Goal: Task Accomplishment & Management: Manage account settings

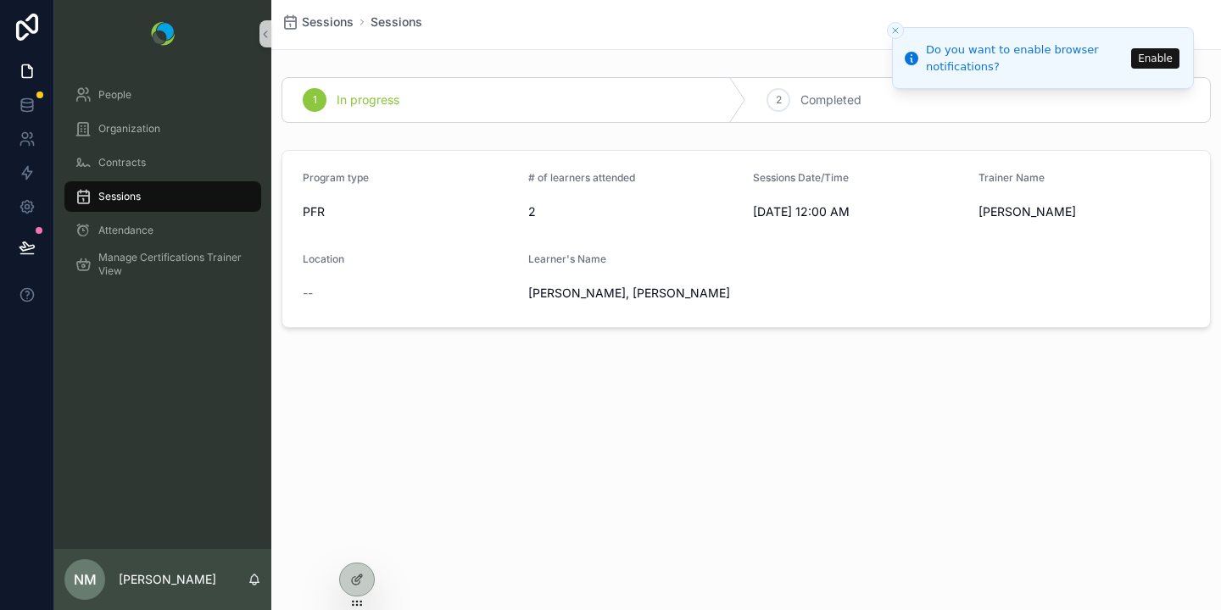
drag, startPoint x: 895, startPoint y: 36, endPoint x: 877, endPoint y: 37, distance: 17.9
click at [895, 36] on button "Close toast" at bounding box center [895, 30] width 17 height 17
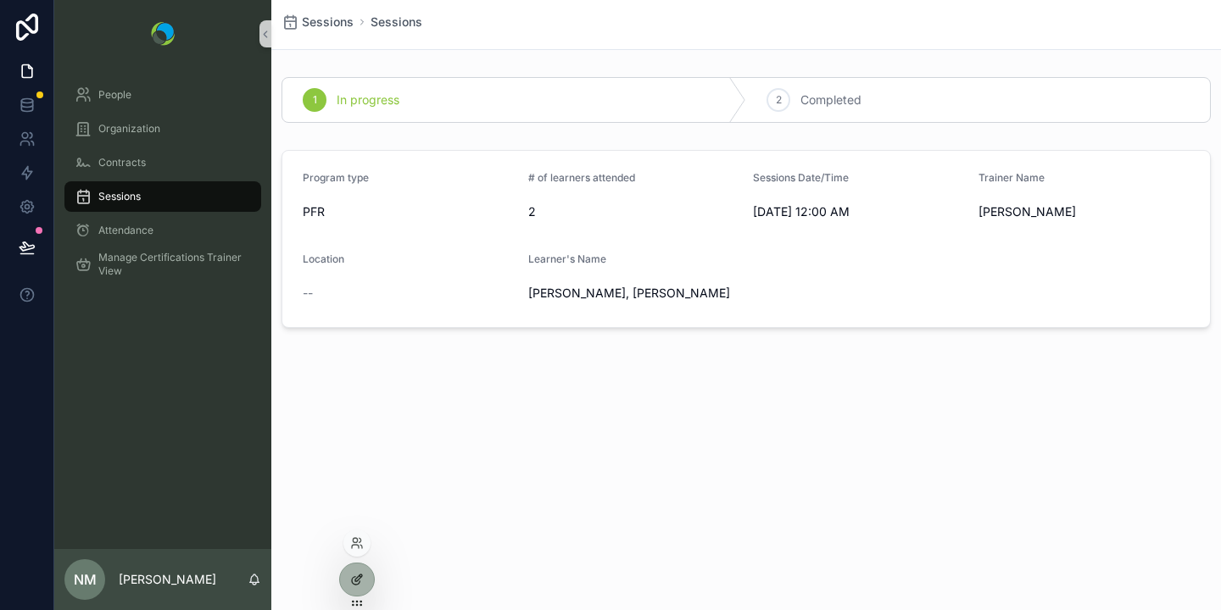
click at [371, 585] on div at bounding box center [357, 580] width 34 height 32
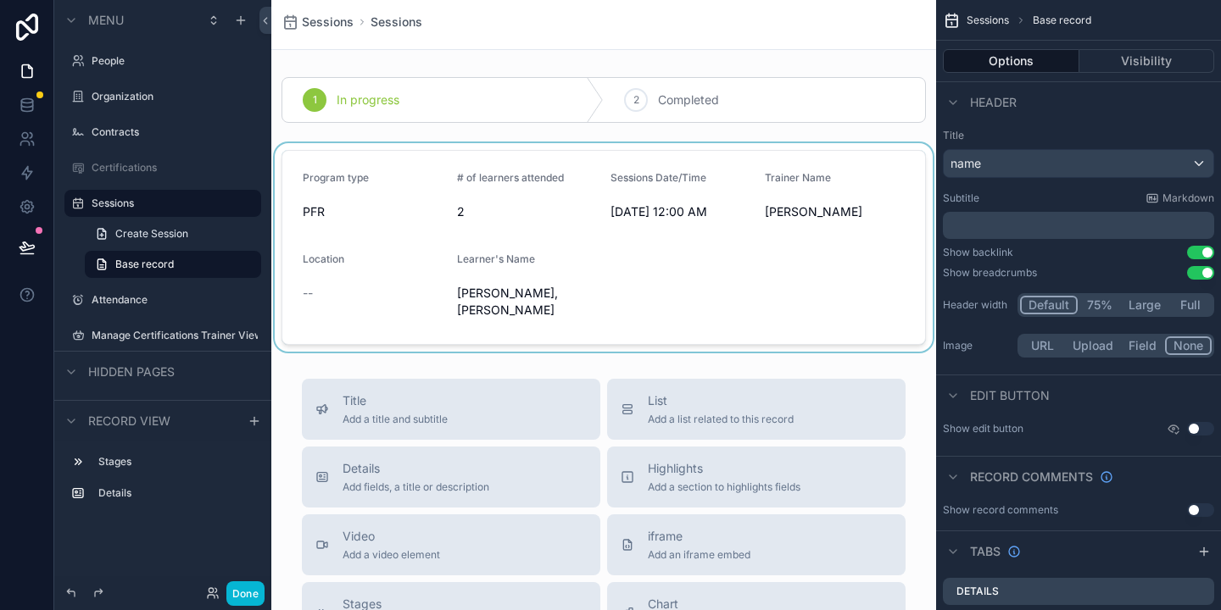
click at [859, 195] on div "scrollable content" at bounding box center [603, 247] width 665 height 209
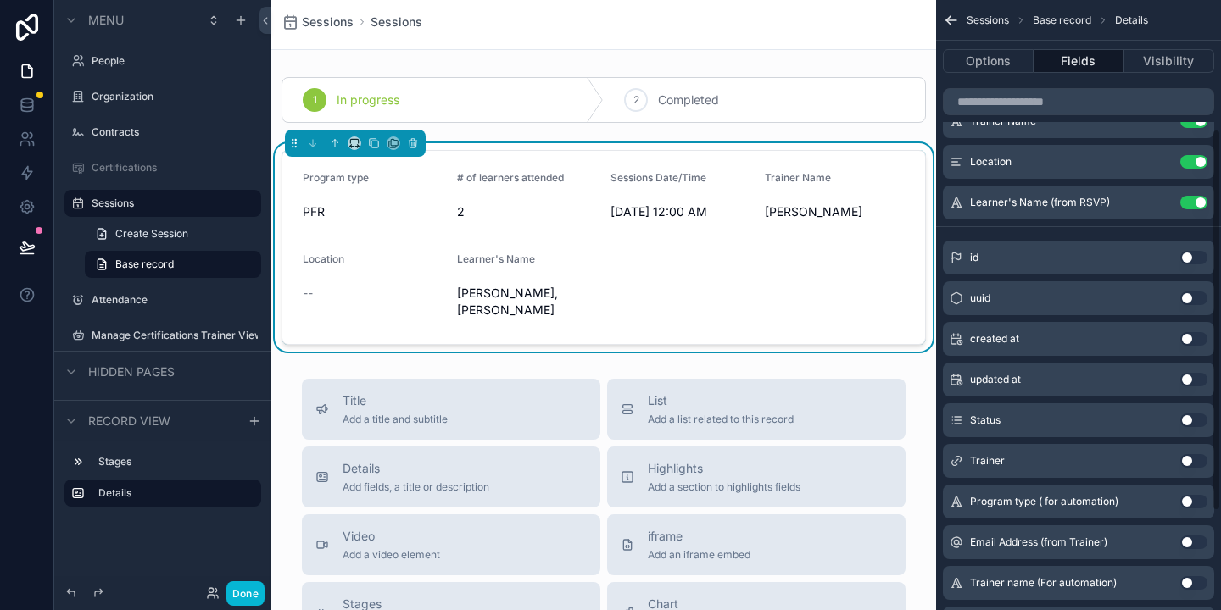
scroll to position [364, 0]
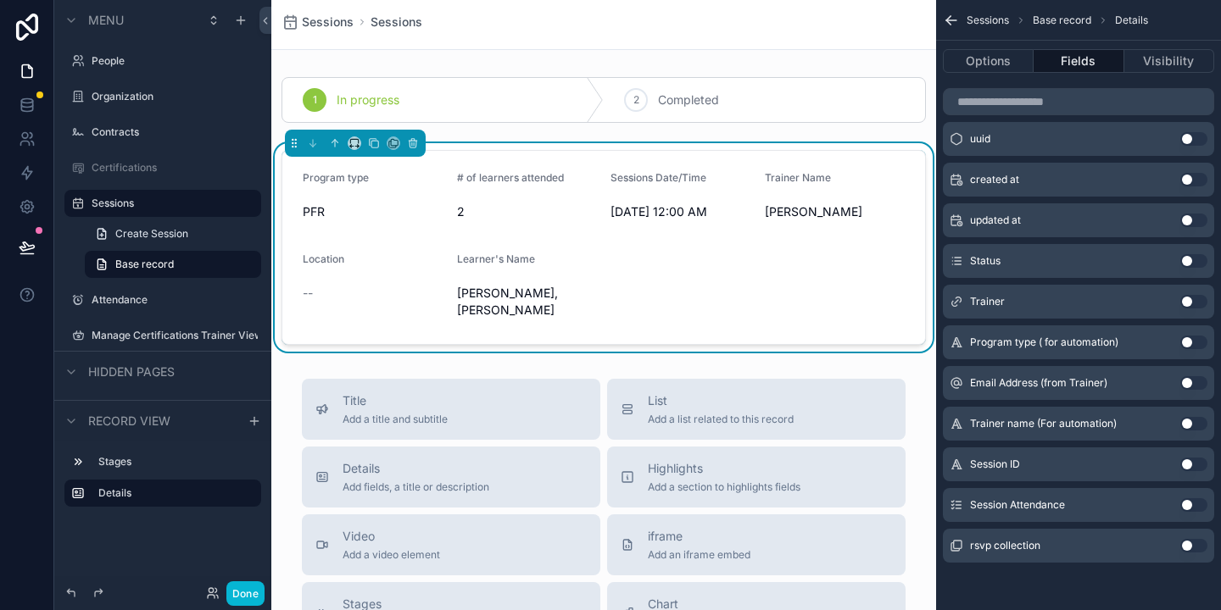
click at [1188, 508] on button "Use setting" at bounding box center [1193, 505] width 27 height 14
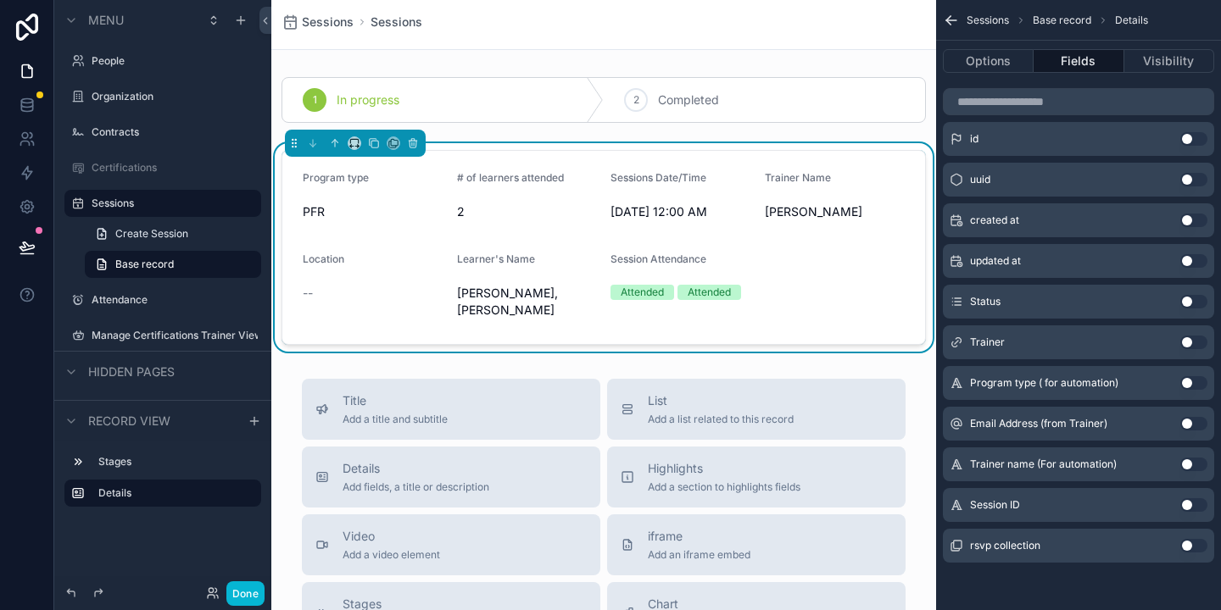
click at [523, 259] on span "Learner's Name" at bounding box center [496, 259] width 78 height 13
click at [660, 421] on span "Add a list related to this record" at bounding box center [721, 420] width 146 height 14
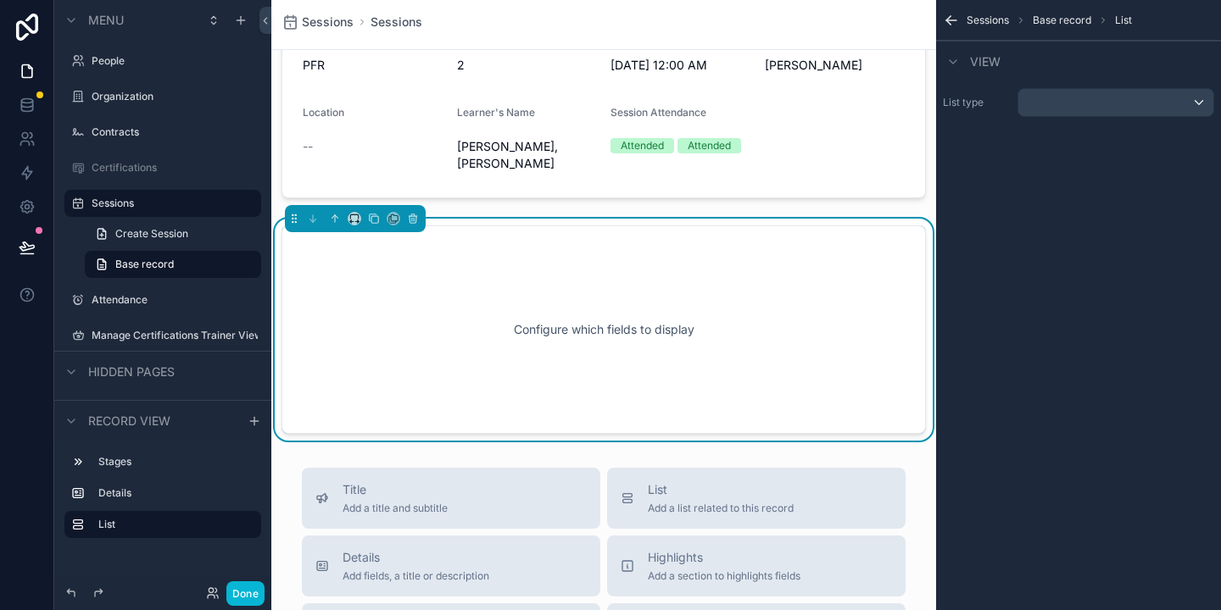
scroll to position [171, 0]
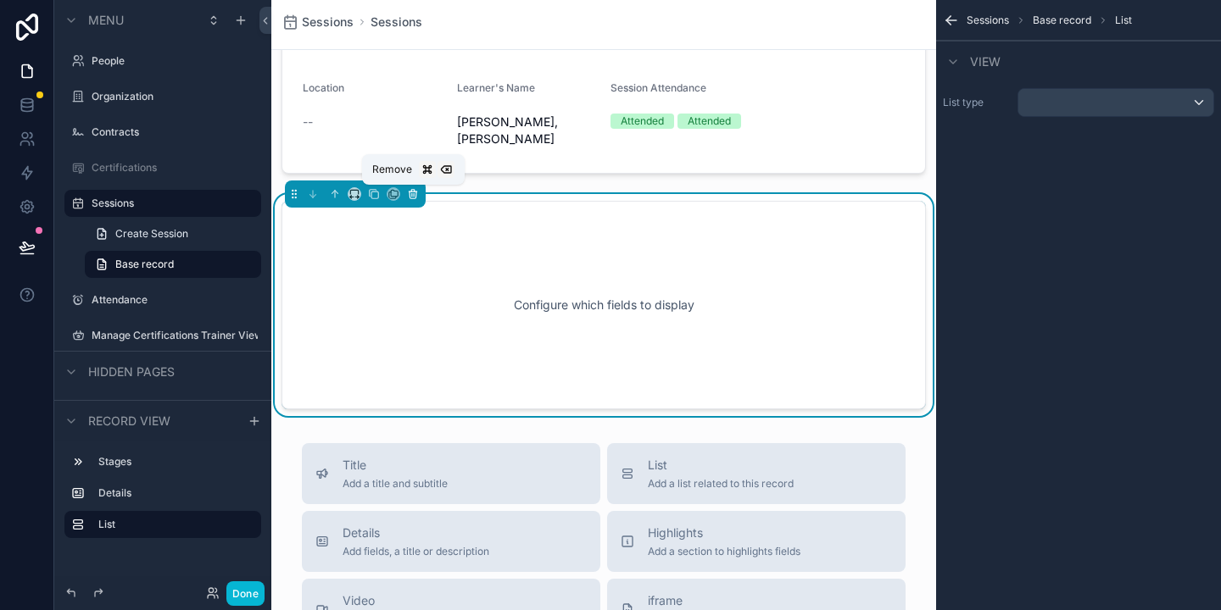
click at [419, 196] on button "scrollable content" at bounding box center [412, 194] width 19 height 19
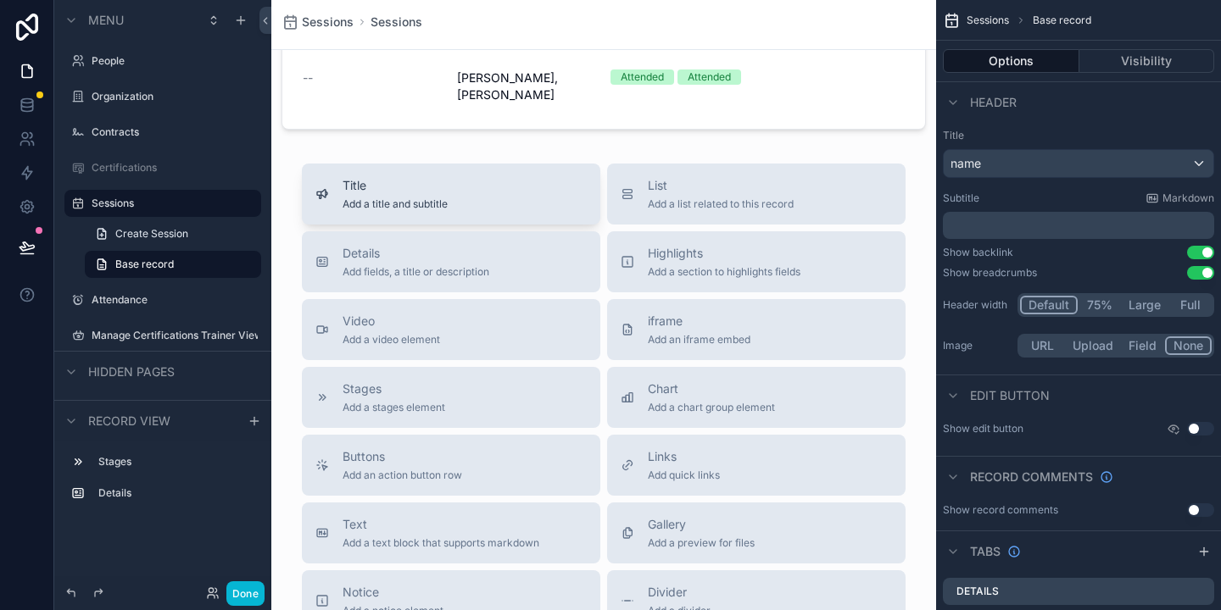
scroll to position [0, 0]
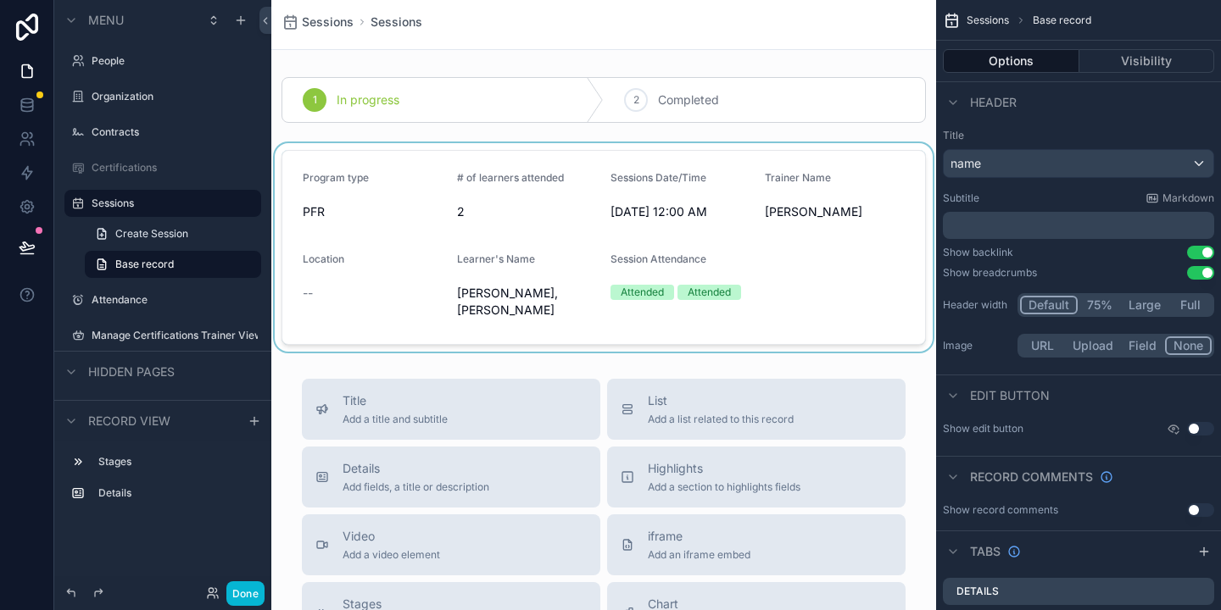
click at [425, 188] on div "scrollable content" at bounding box center [603, 247] width 665 height 209
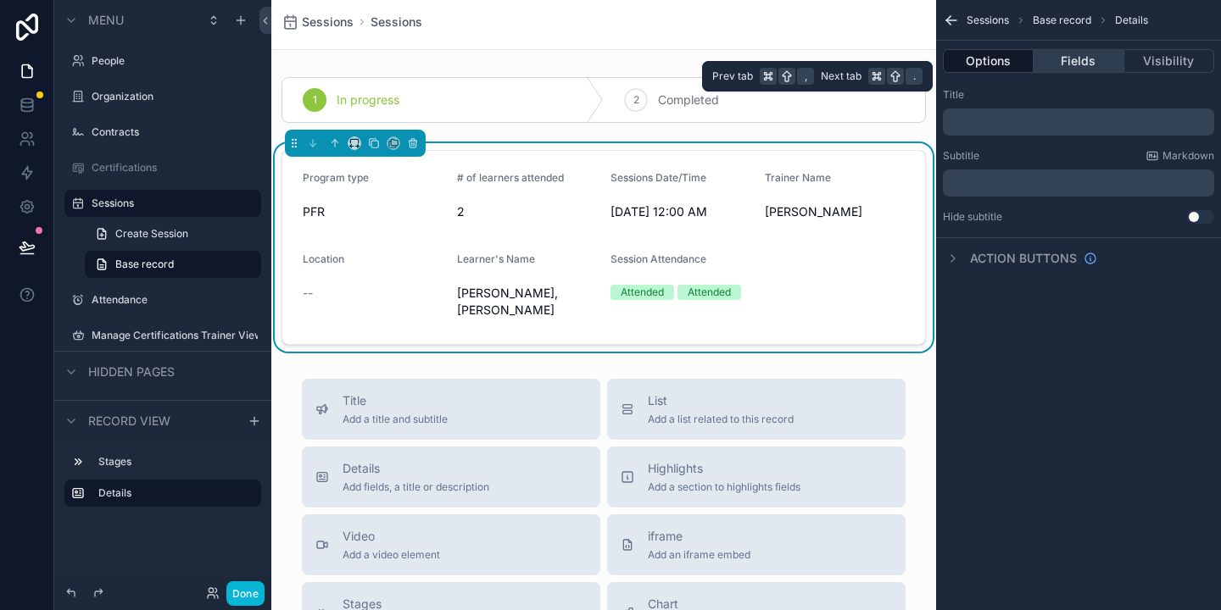
click at [1075, 58] on button "Fields" at bounding box center [1078, 61] width 90 height 24
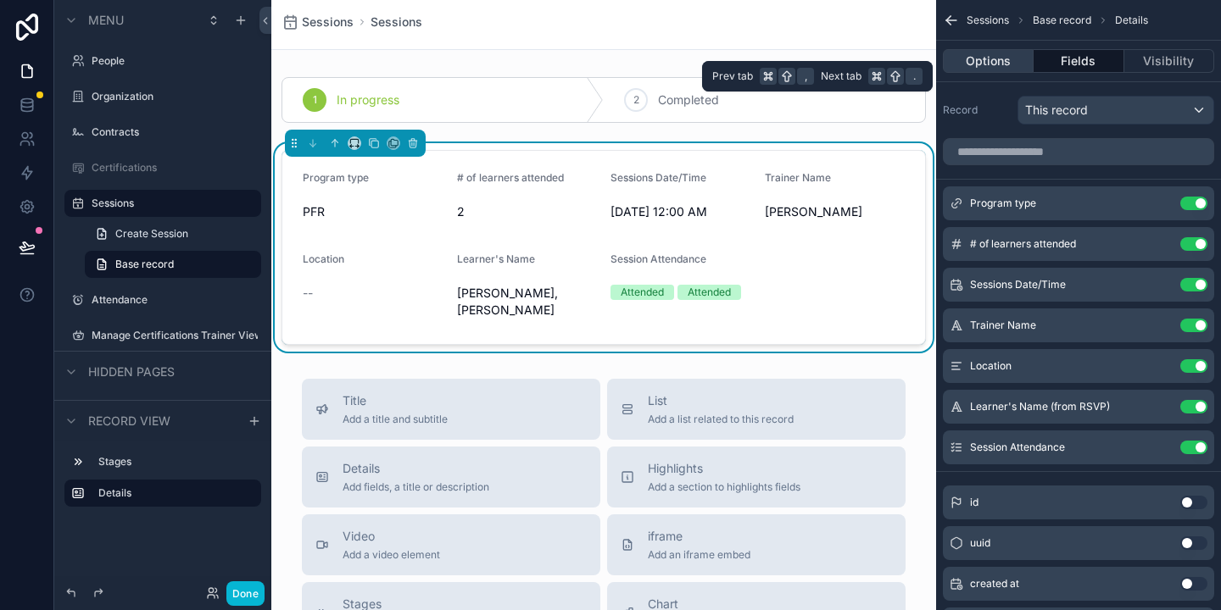
click at [1009, 58] on button "Options" at bounding box center [988, 61] width 91 height 24
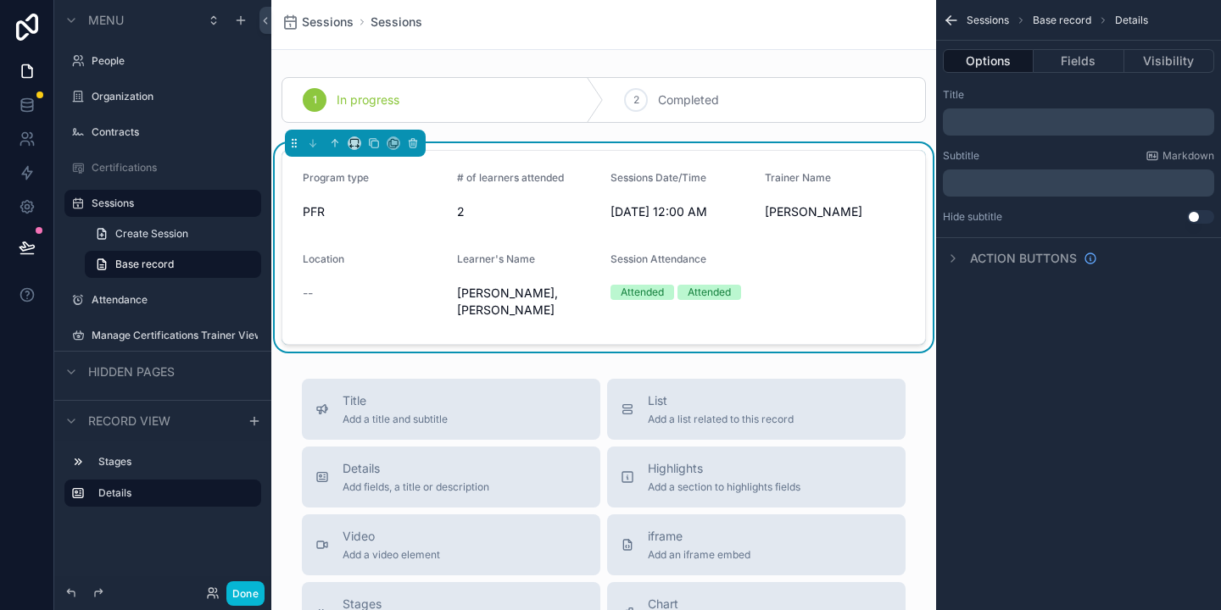
click at [1023, 128] on p "﻿" at bounding box center [1079, 122] width 261 height 14
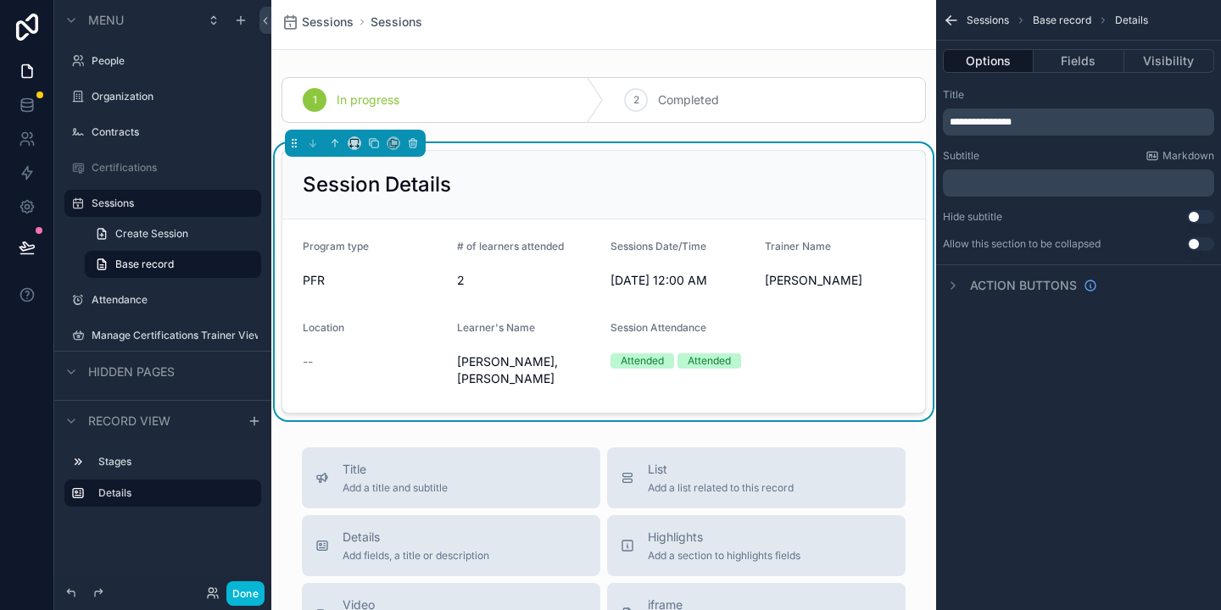
click at [1103, 97] on div "Title" at bounding box center [1078, 95] width 271 height 14
click at [982, 176] on p "﻿" at bounding box center [1079, 183] width 261 height 14
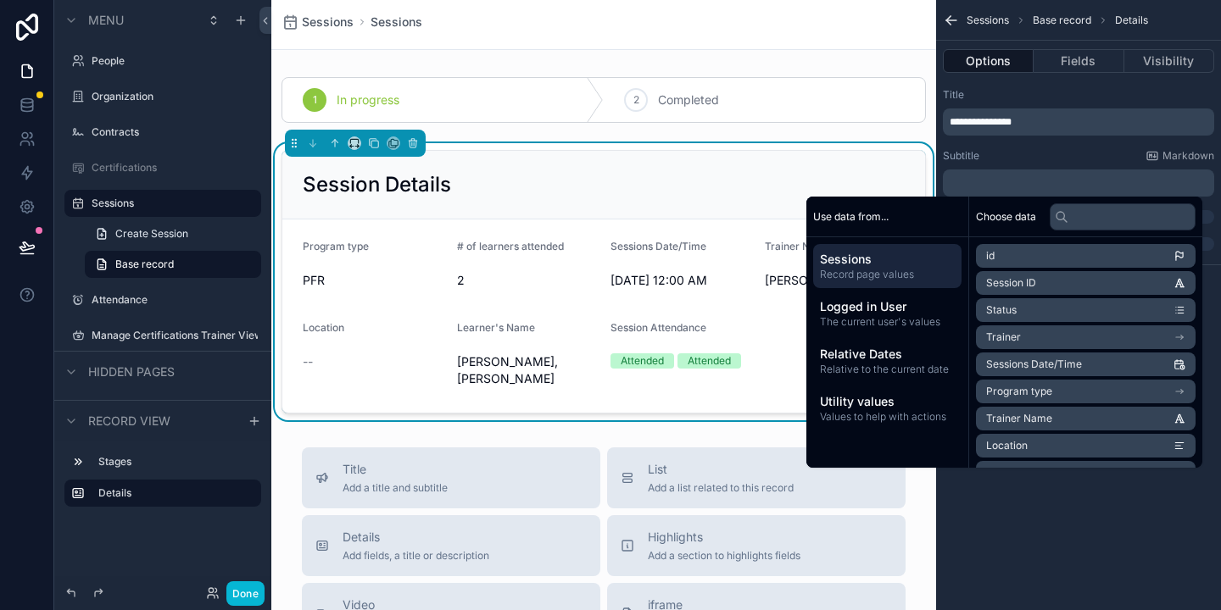
click at [1032, 150] on div "Subtitle Markdown" at bounding box center [1078, 156] width 271 height 14
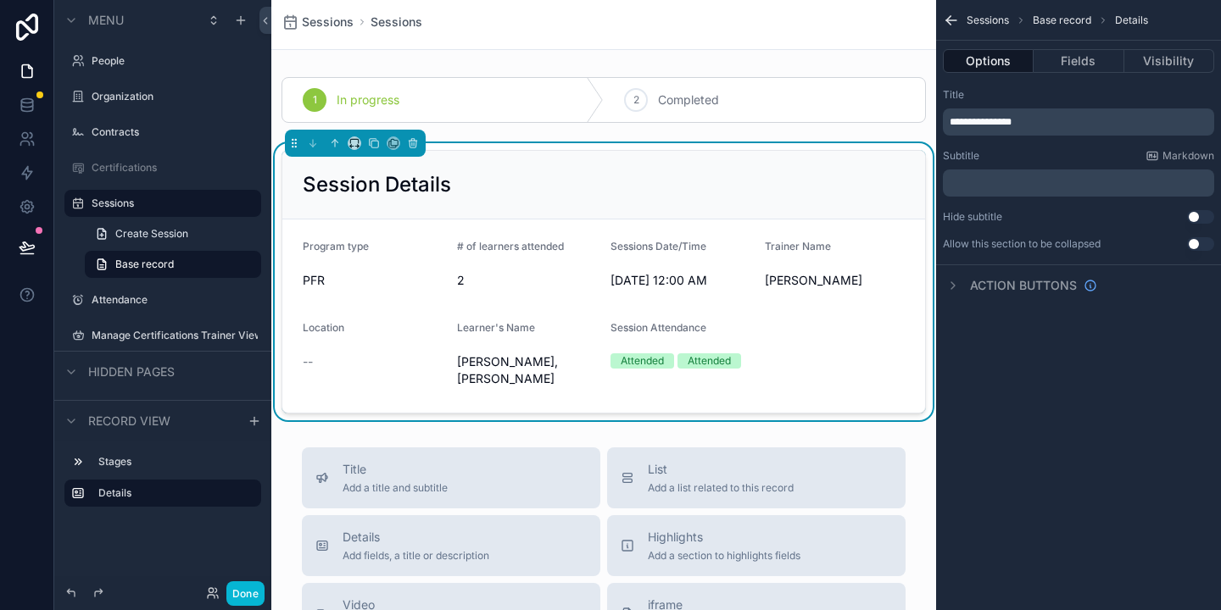
click at [1195, 219] on button "Use setting" at bounding box center [1200, 217] width 27 height 14
click at [1191, 241] on button "Use setting" at bounding box center [1200, 244] width 27 height 14
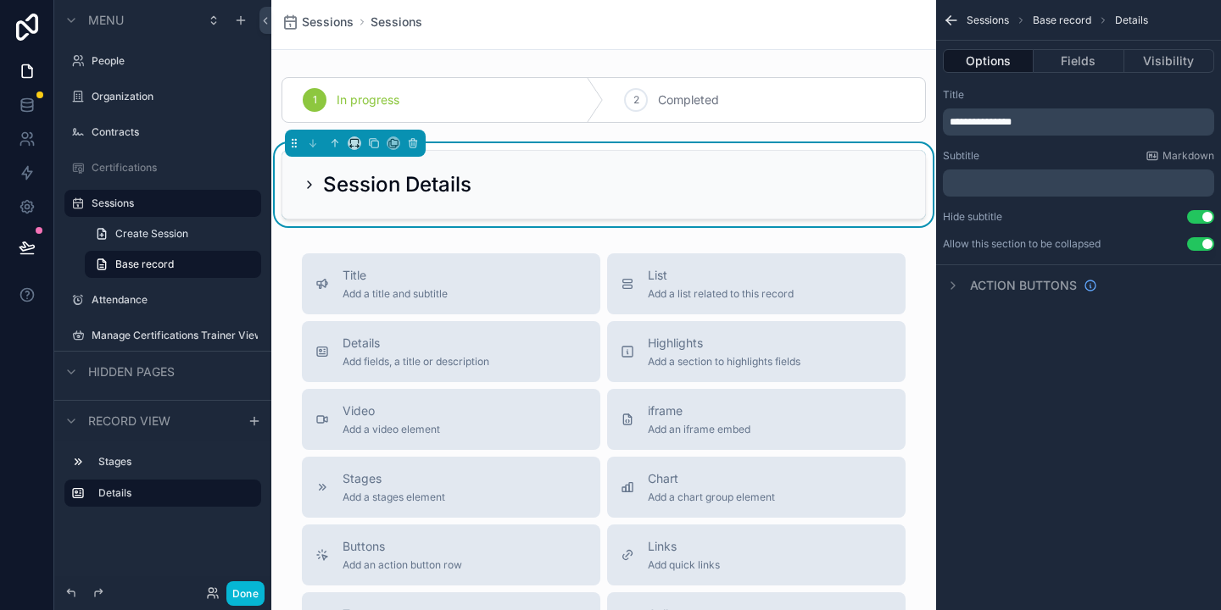
click at [1190, 242] on button "Use setting" at bounding box center [1200, 244] width 27 height 14
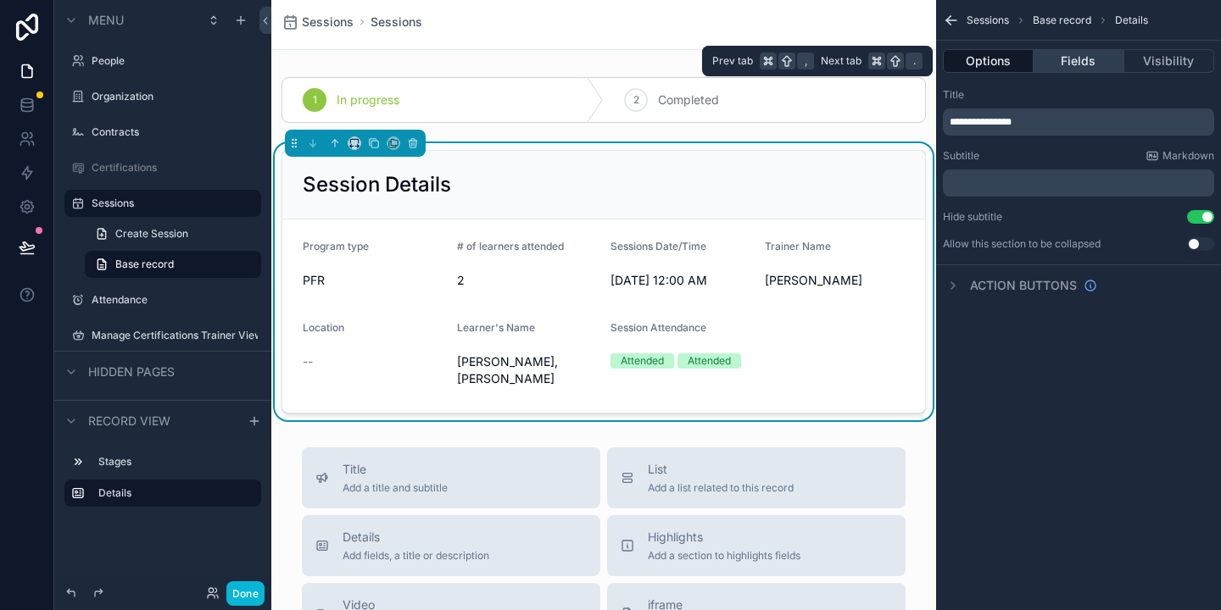
click at [1069, 56] on button "Fields" at bounding box center [1078, 61] width 90 height 24
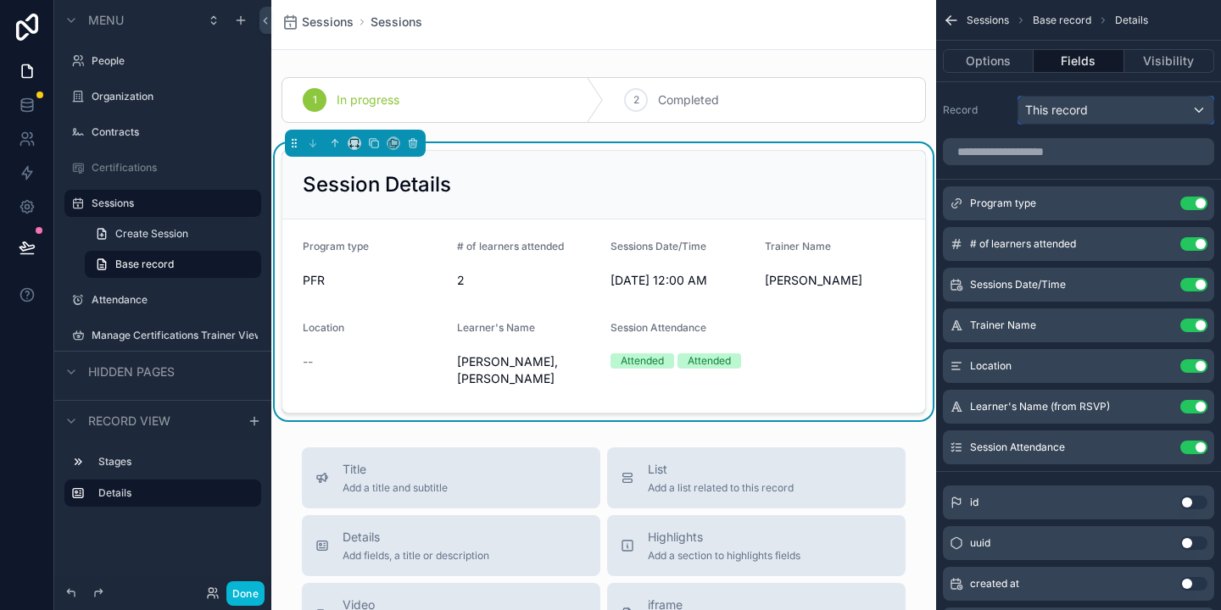
click at [1098, 105] on div "This record" at bounding box center [1115, 110] width 195 height 27
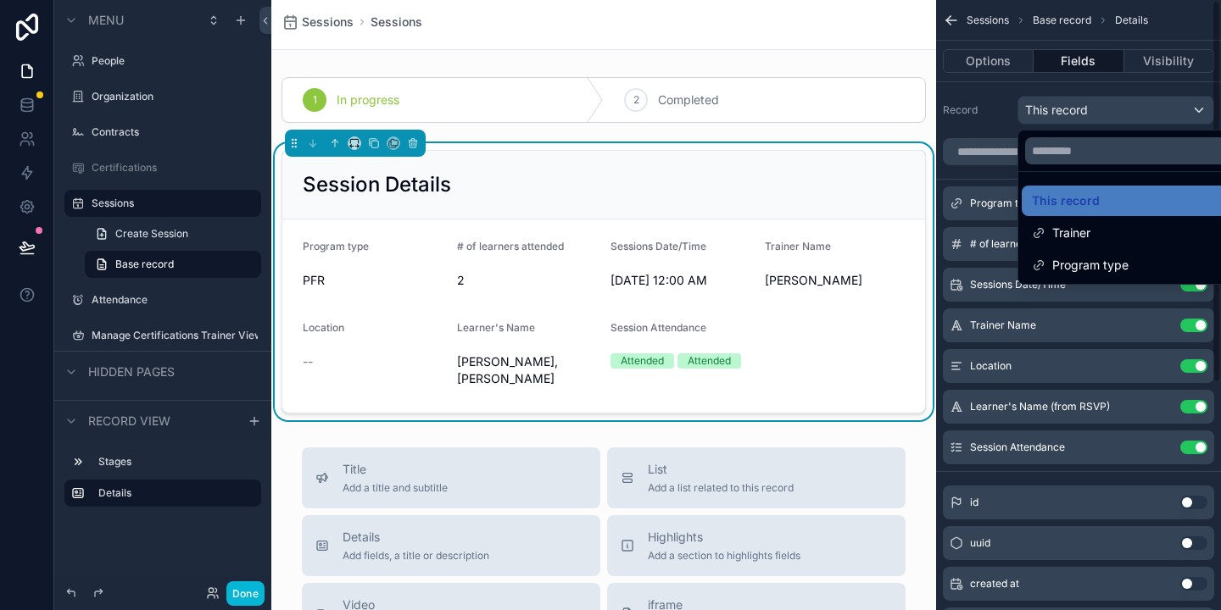
click at [997, 101] on div "scrollable content" at bounding box center [610, 305] width 1221 height 610
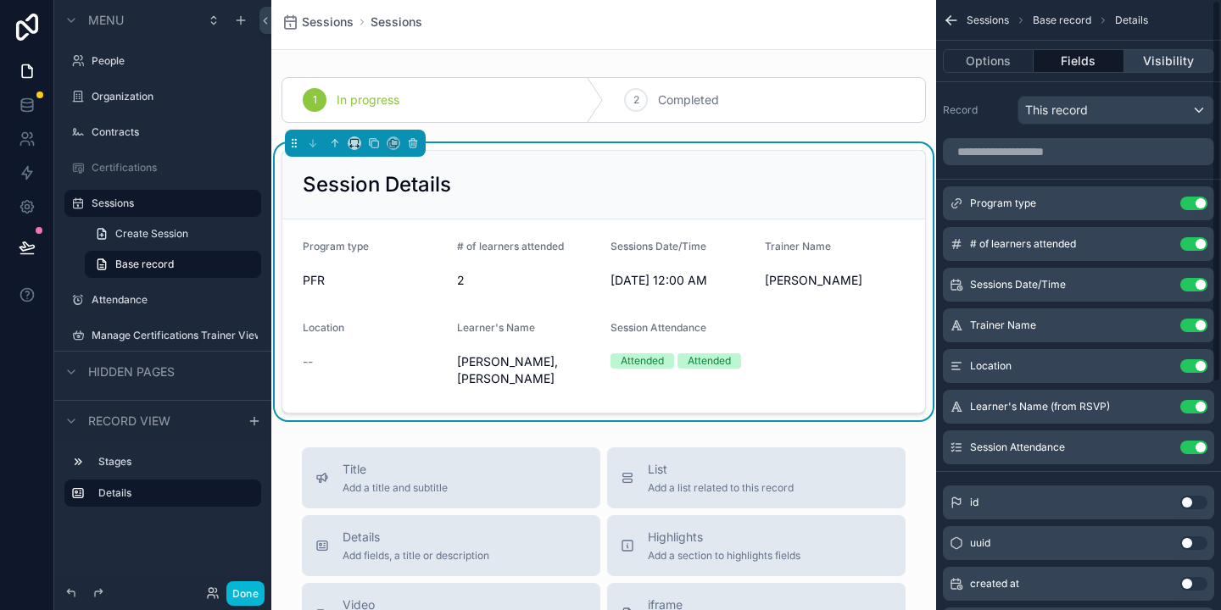
click at [1177, 59] on button "Visibility" at bounding box center [1169, 61] width 90 height 24
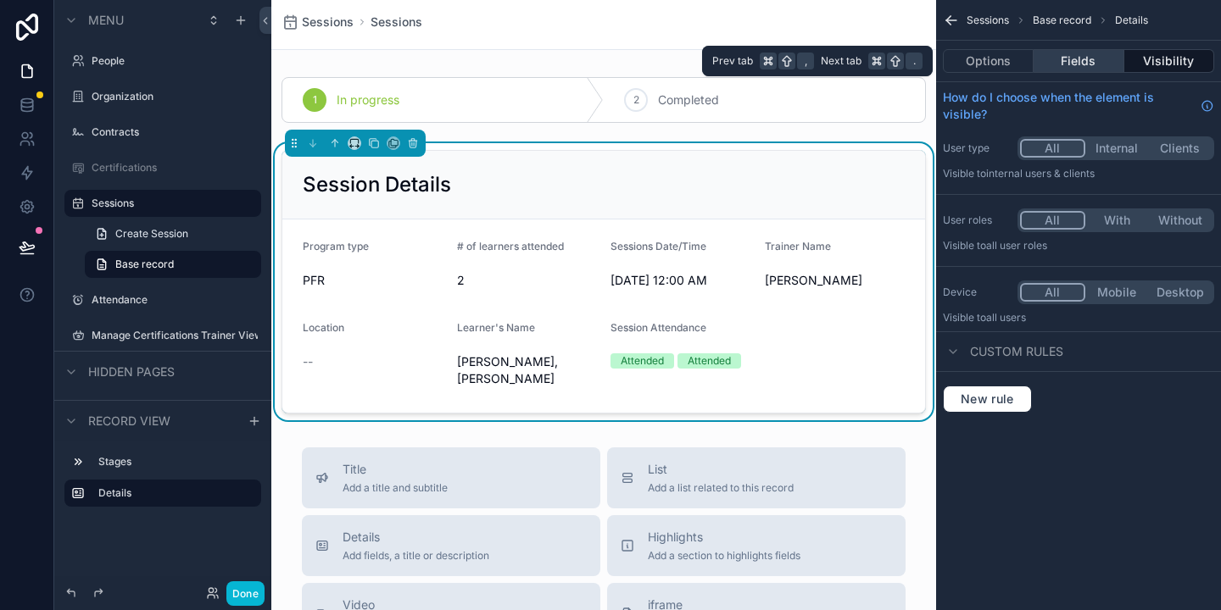
click at [1081, 58] on button "Fields" at bounding box center [1078, 61] width 90 height 24
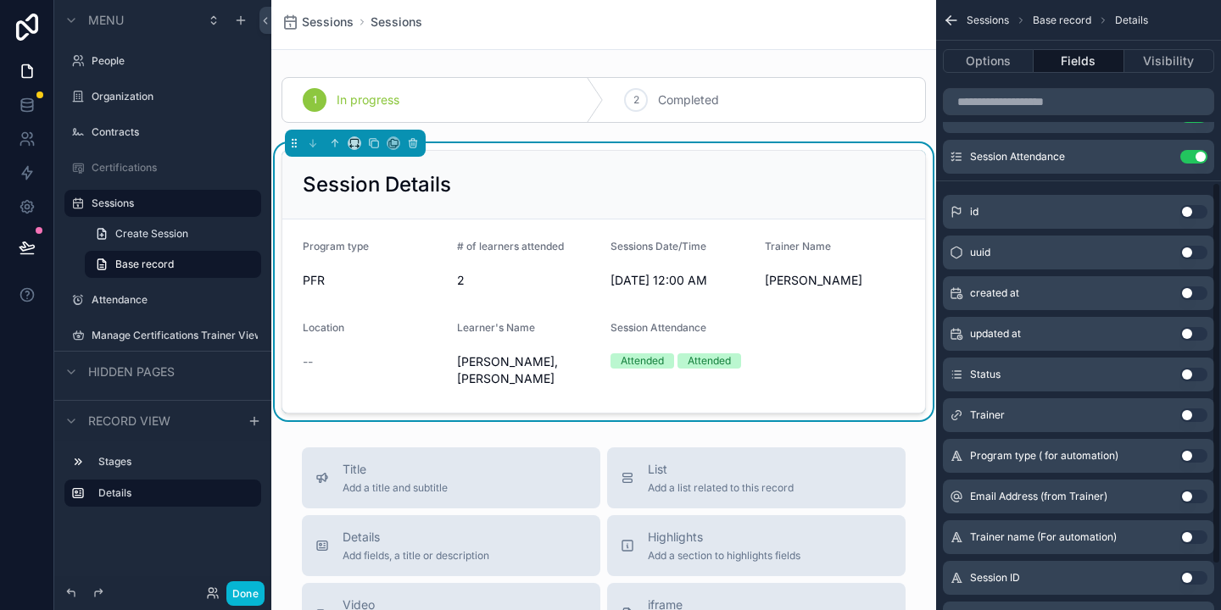
scroll to position [364, 0]
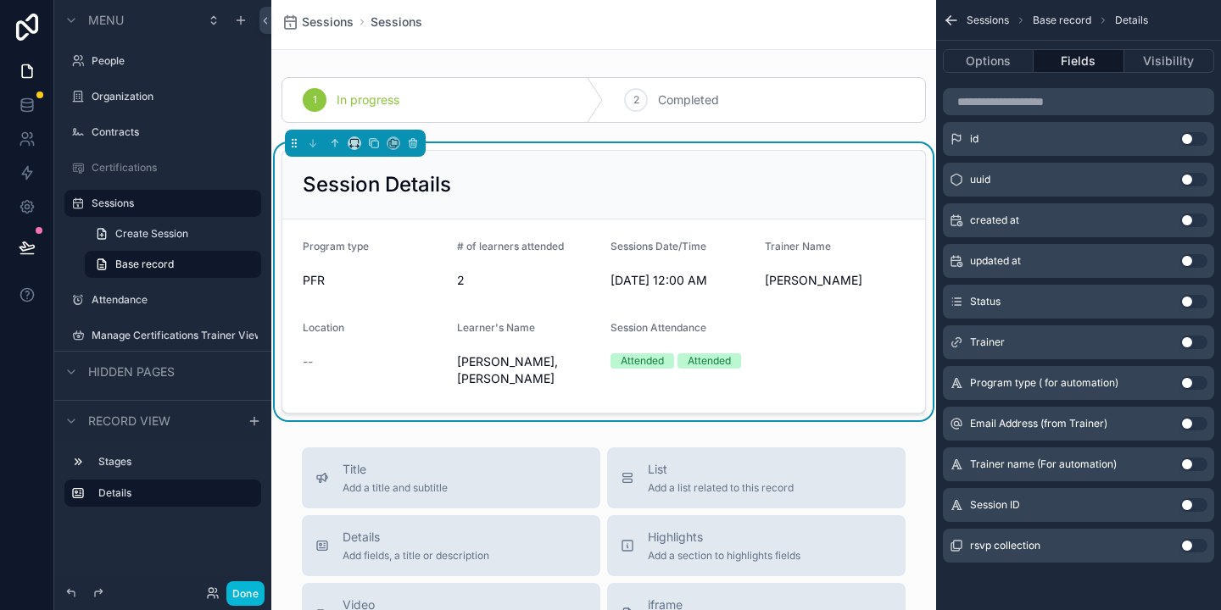
drag, startPoint x: 517, startPoint y: 355, endPoint x: 526, endPoint y: 350, distance: 9.9
click at [517, 355] on span "[PERSON_NAME], [PERSON_NAME]" at bounding box center [527, 370] width 141 height 34
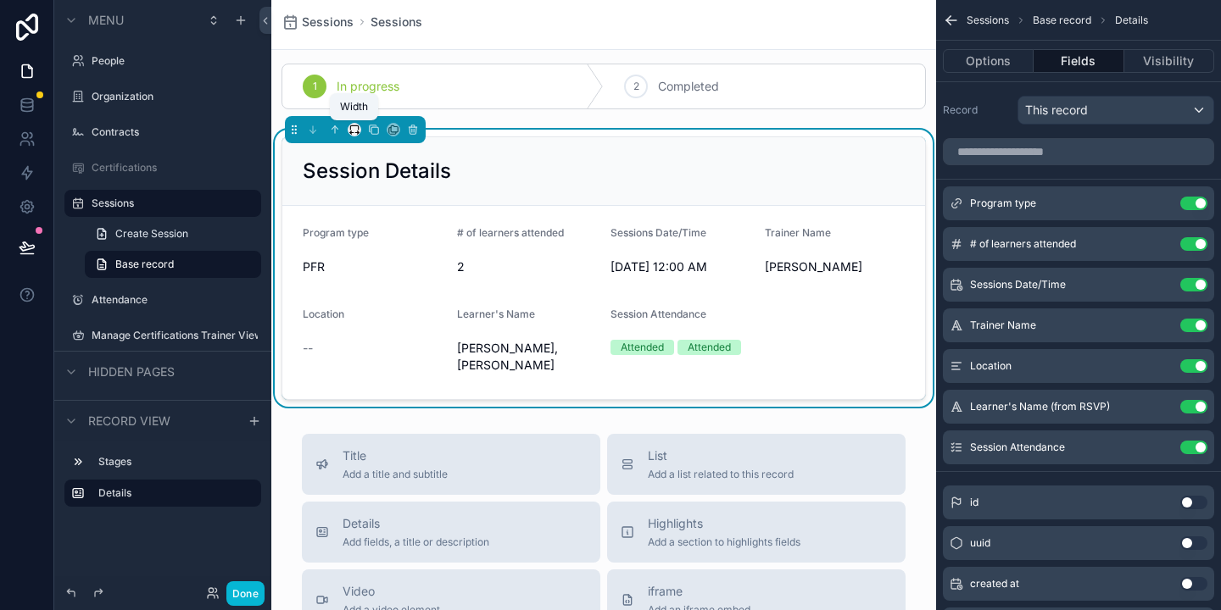
scroll to position [12, 0]
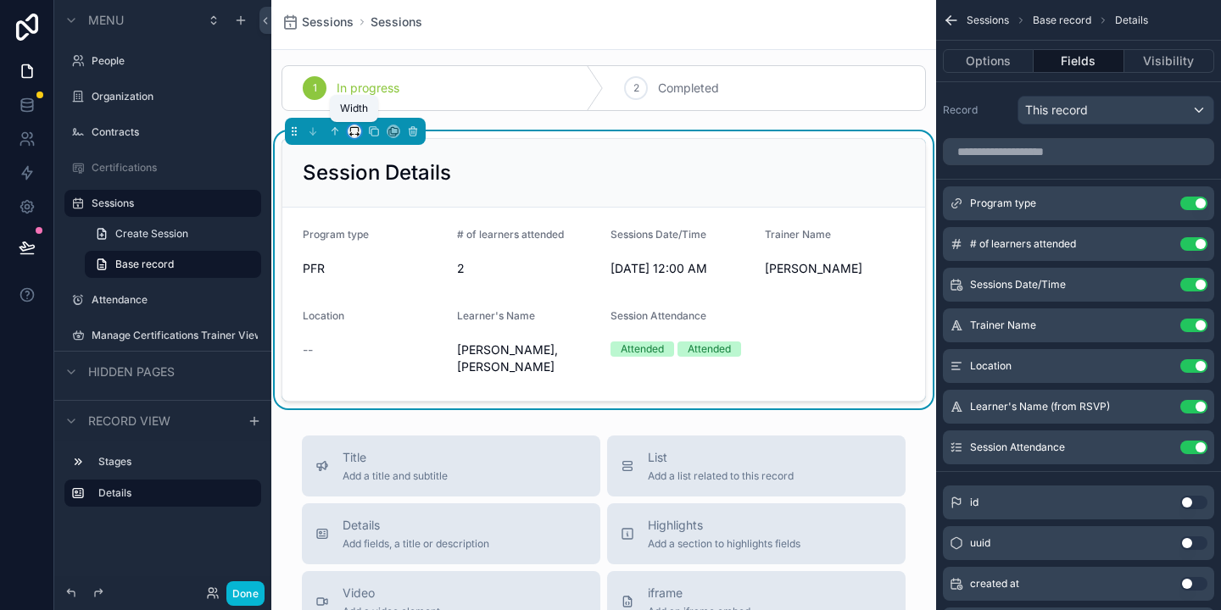
click at [355, 131] on icon "scrollable content" at bounding box center [354, 131] width 12 height 12
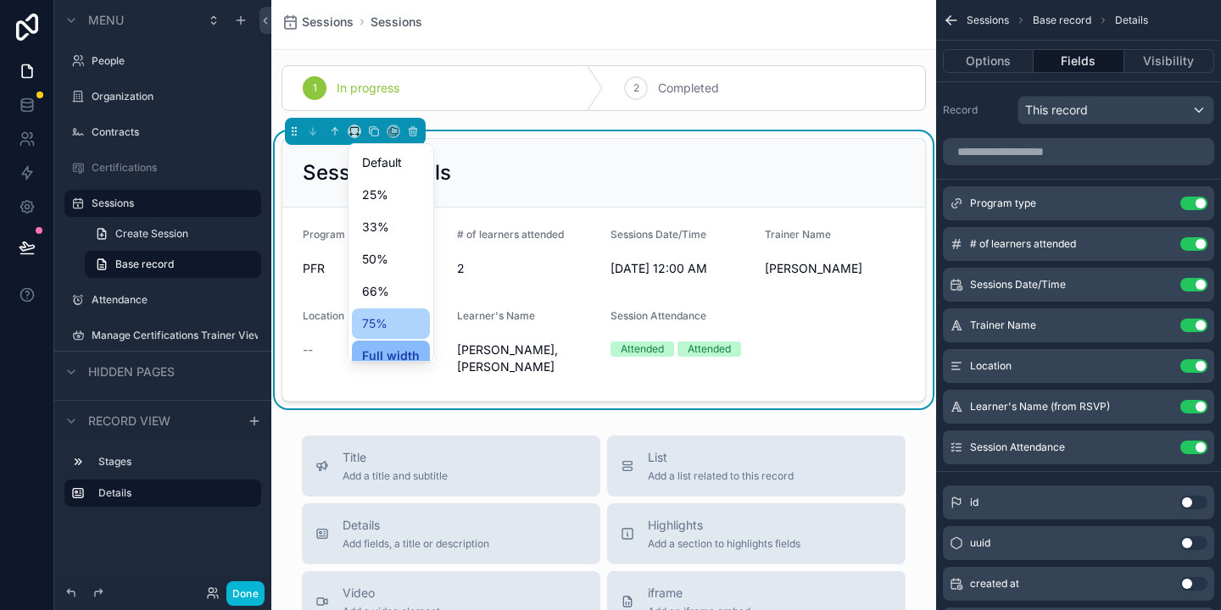
click at [384, 323] on span "75%" at bounding box center [374, 324] width 25 height 20
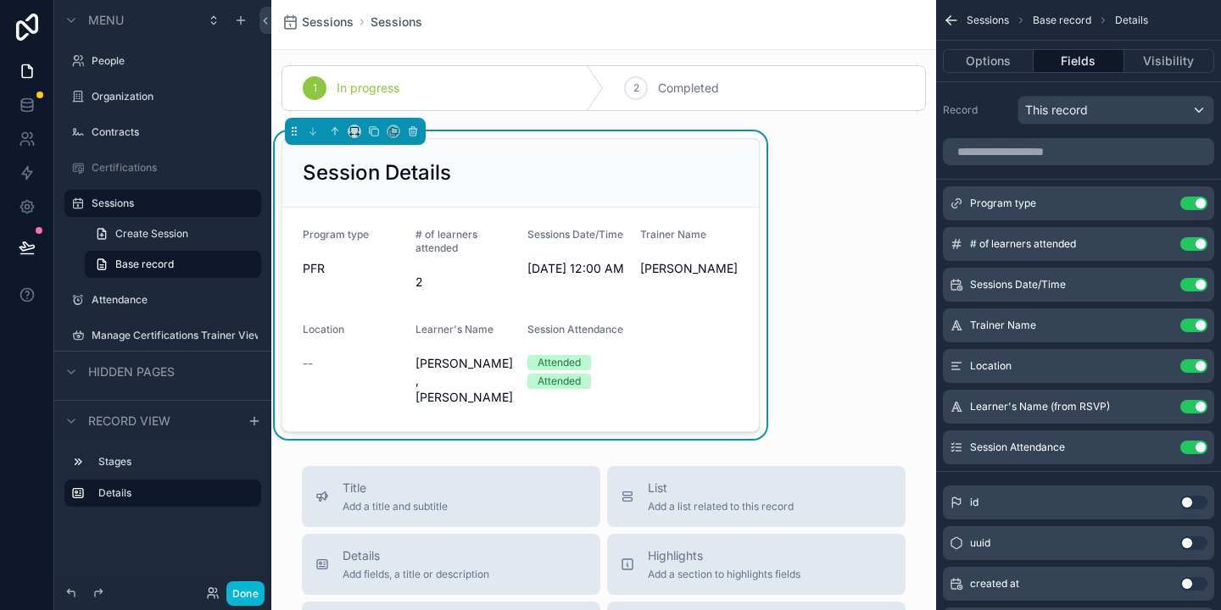
click at [356, 139] on div "scrollable content" at bounding box center [355, 131] width 141 height 27
click at [348, 131] on icon "scrollable content" at bounding box center [354, 131] width 12 height 12
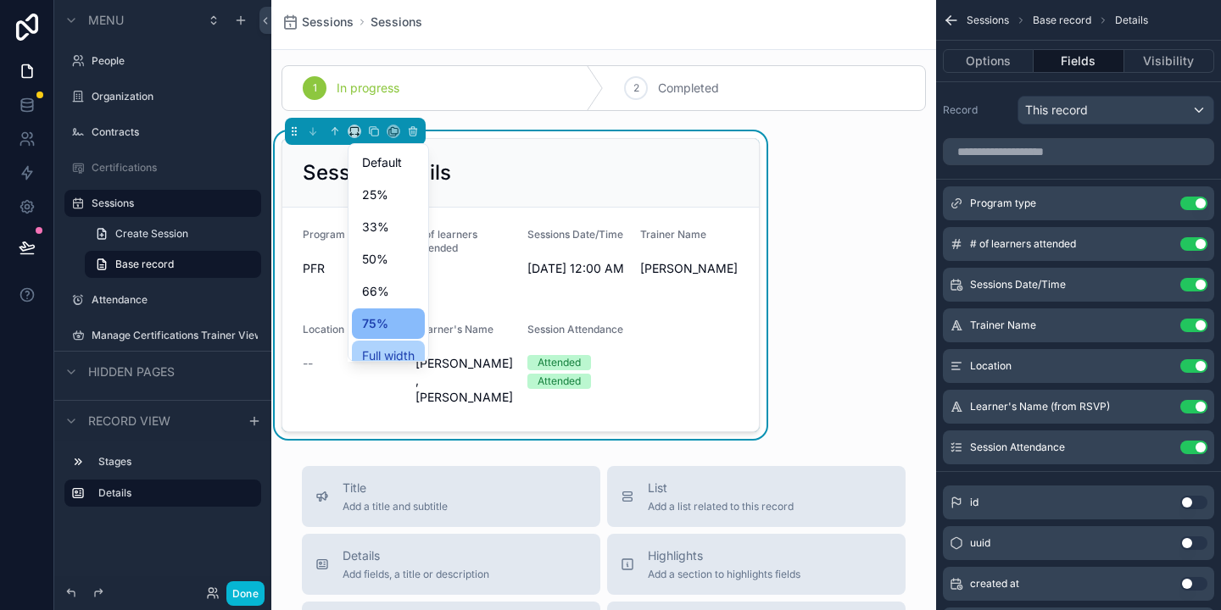
click at [370, 348] on span "Full width" at bounding box center [388, 356] width 53 height 20
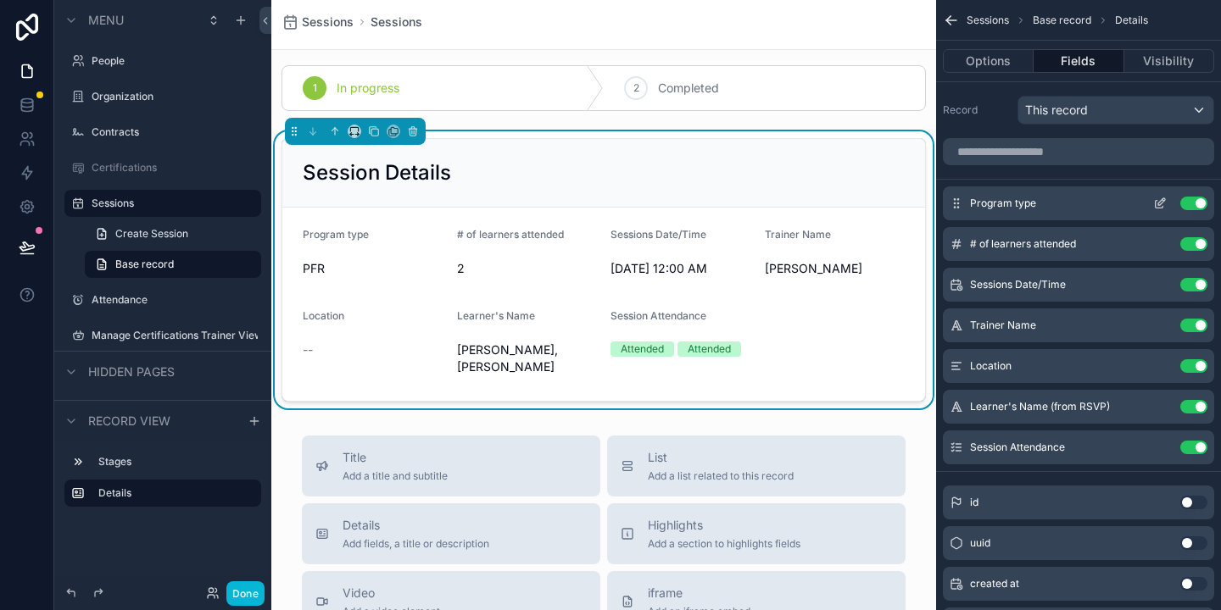
click at [1194, 201] on button "Use setting" at bounding box center [1193, 204] width 27 height 14
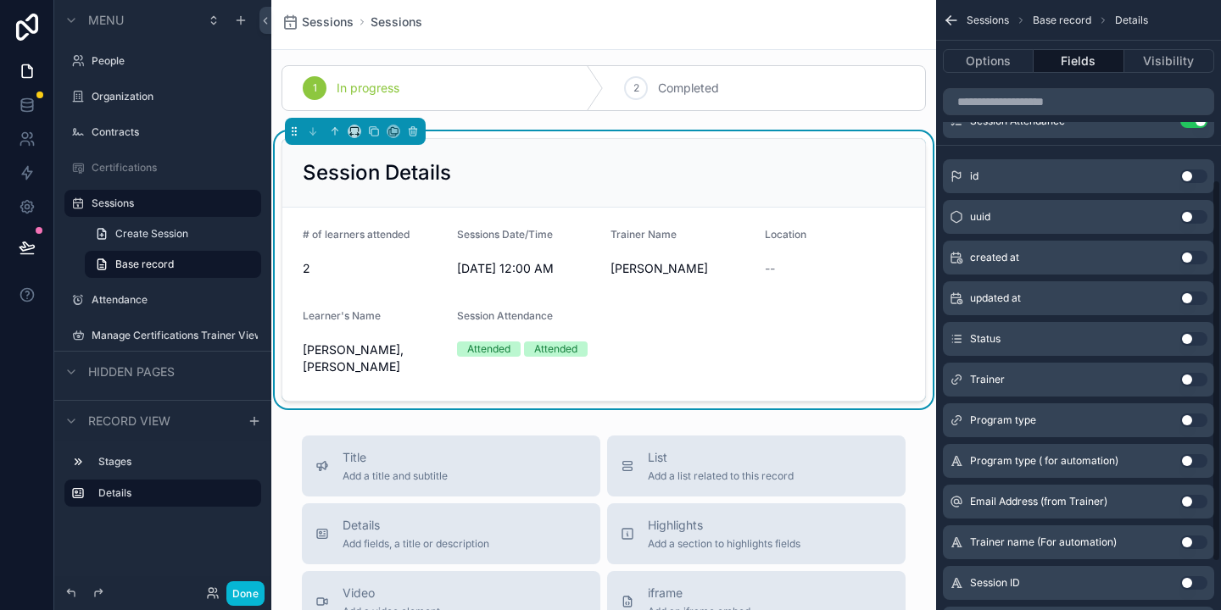
scroll to position [287, 0]
click at [1187, 424] on button "Use setting" at bounding box center [1193, 419] width 27 height 14
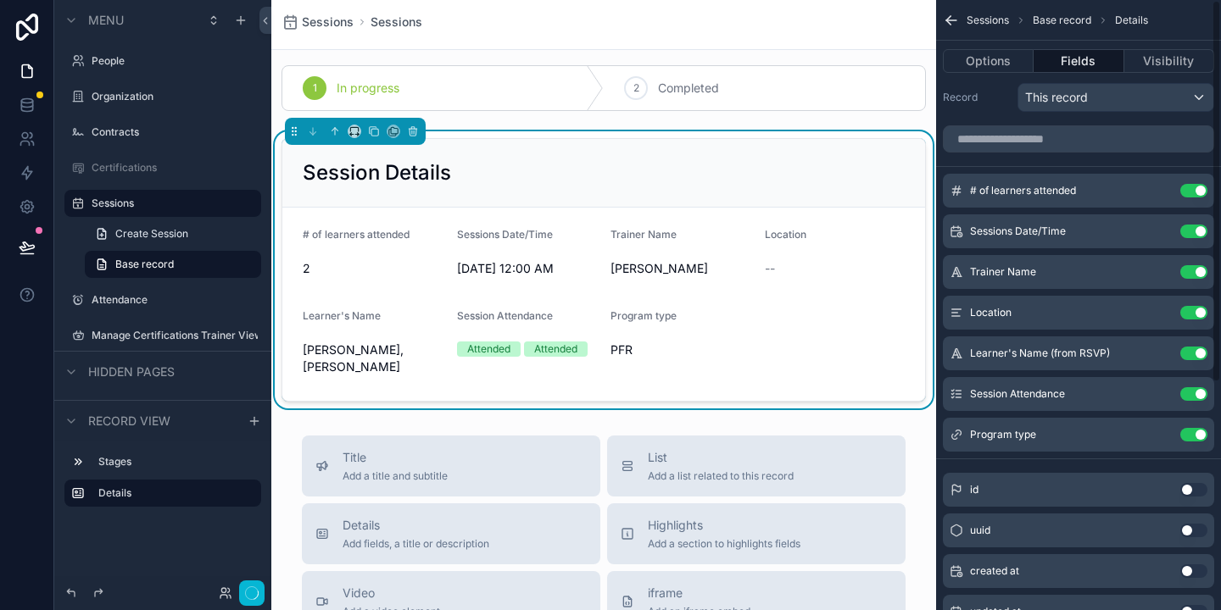
scroll to position [0, 0]
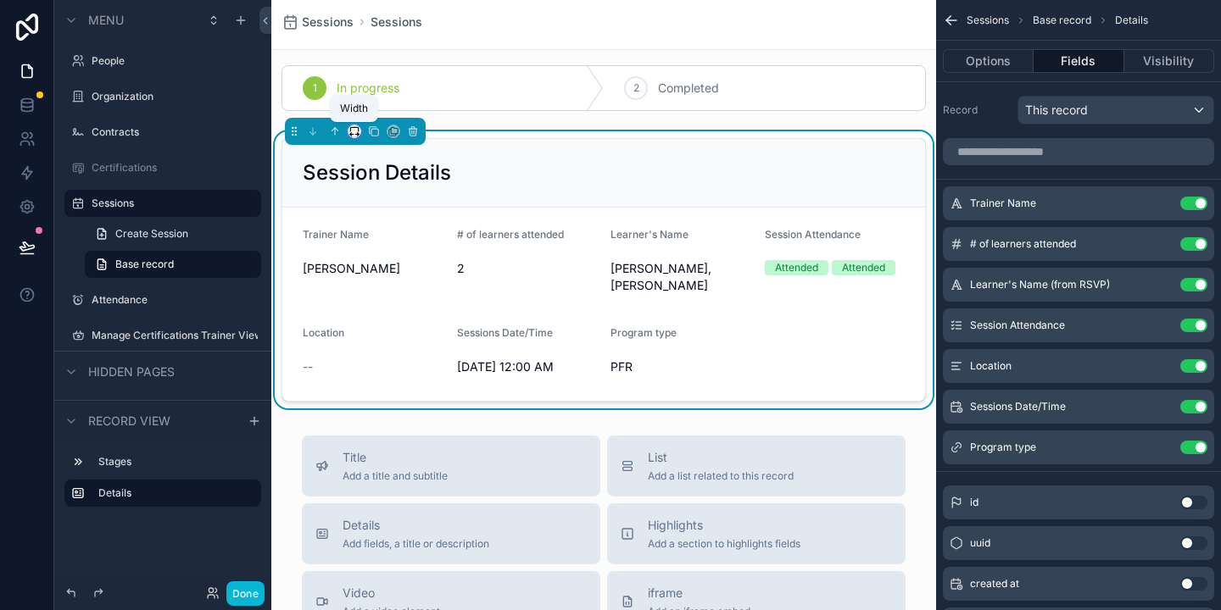
click at [359, 132] on icon "scrollable content" at bounding box center [354, 131] width 12 height 12
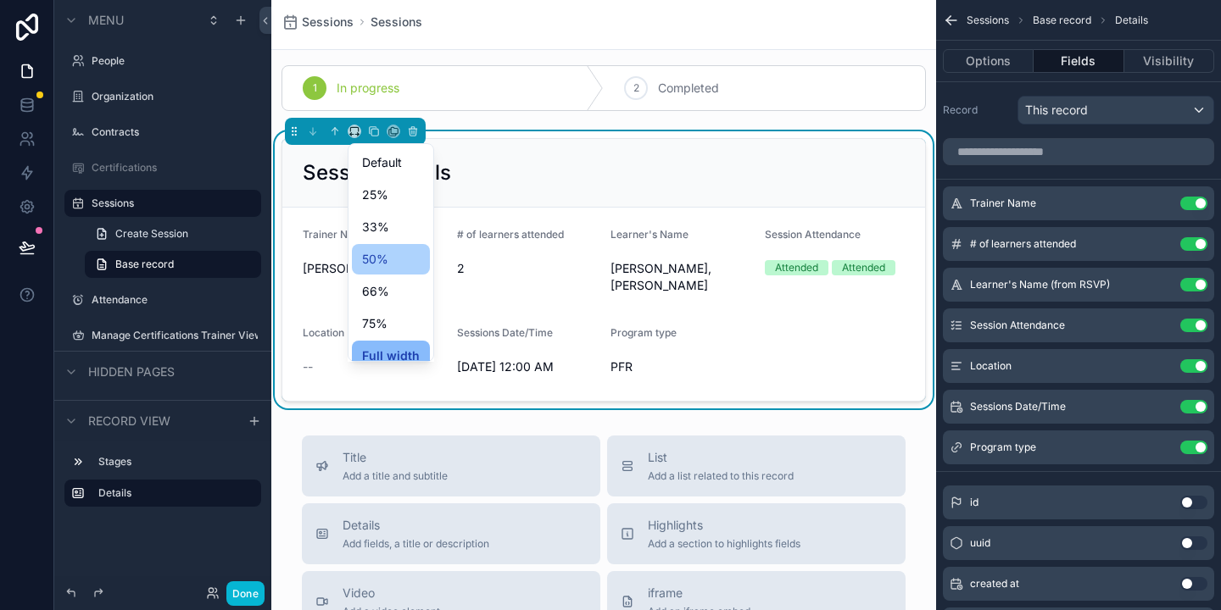
click at [358, 259] on div "50%" at bounding box center [391, 259] width 78 height 31
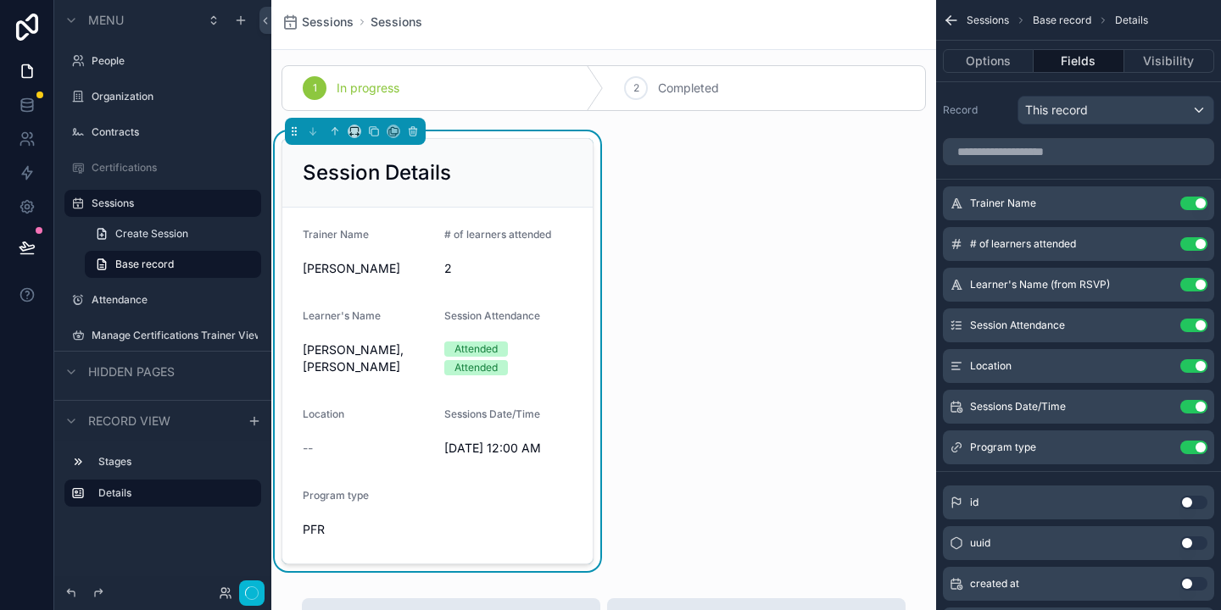
click at [704, 374] on div "1 In progress 2 Completed Session Details Trainer Name [PERSON_NAME] # of learn…" at bounding box center [603, 314] width 665 height 513
click at [683, 151] on div "1 In progress 2 Completed Session Details Trainer Name [PERSON_NAME] # of learn…" at bounding box center [603, 314] width 665 height 513
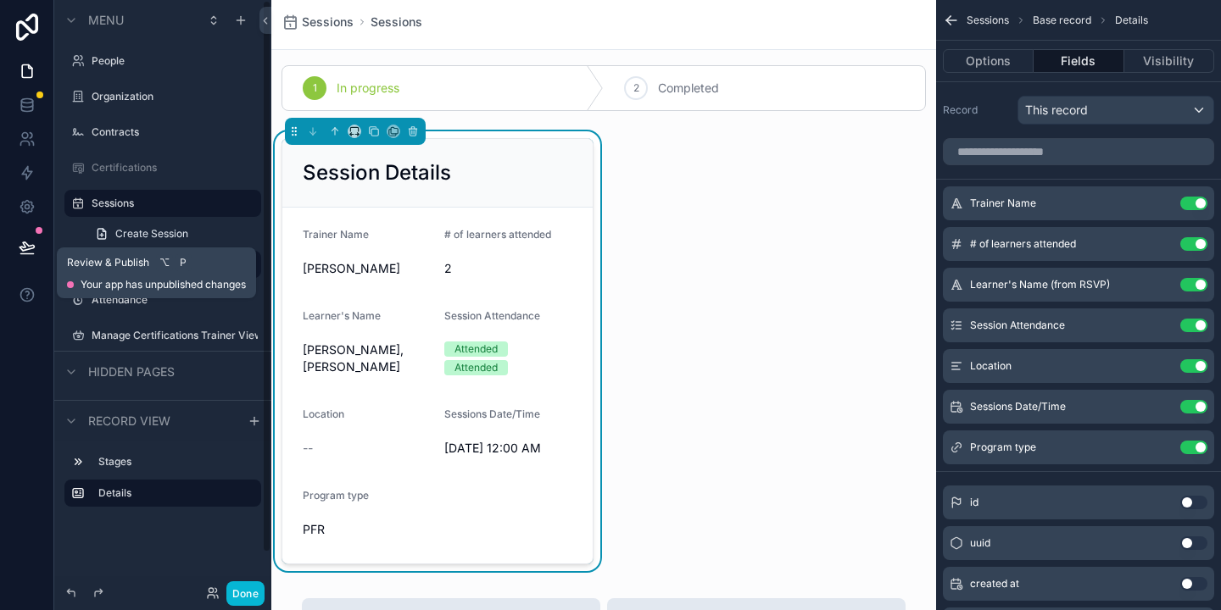
click at [19, 247] on icon at bounding box center [26, 246] width 14 height 8
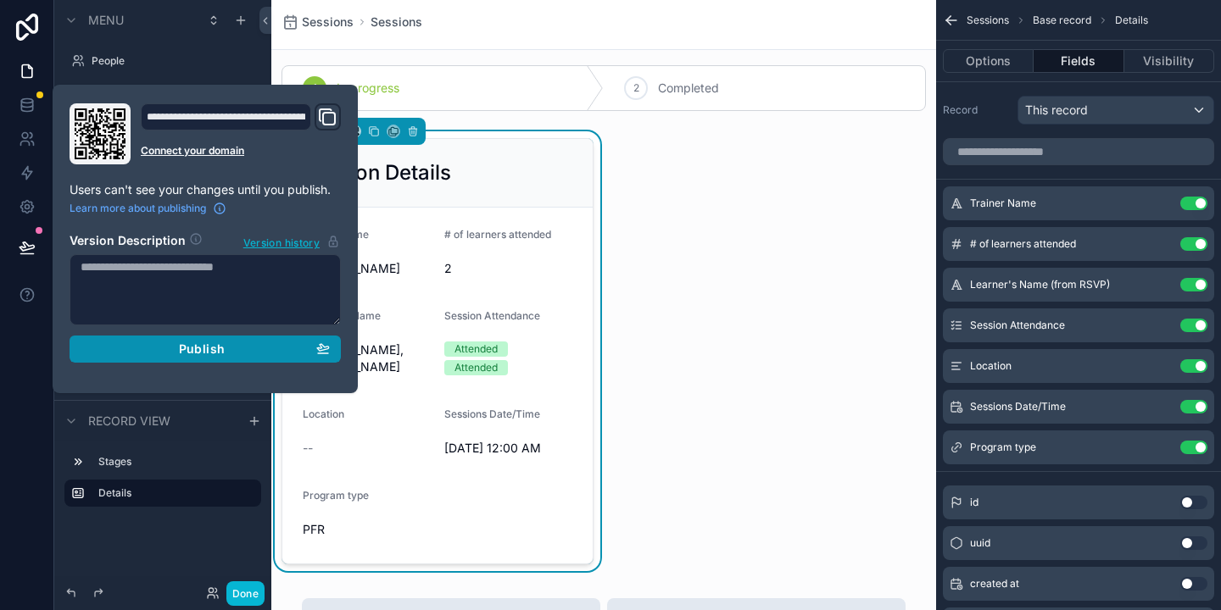
click at [193, 346] on span "Publish" at bounding box center [202, 349] width 46 height 15
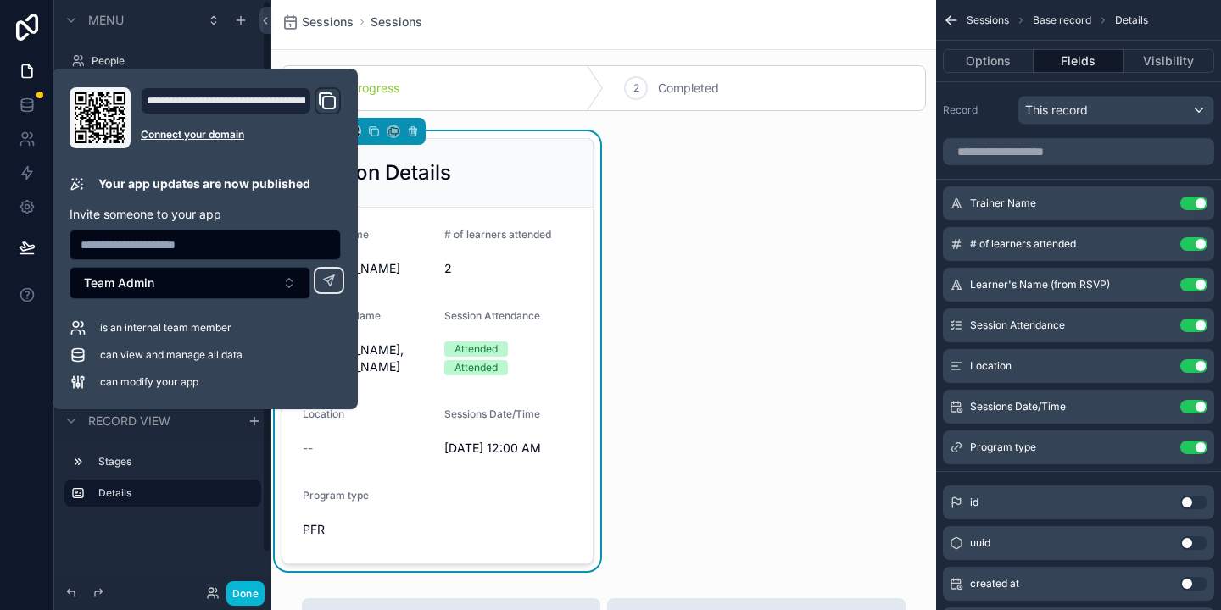
click at [727, 296] on div "1 In progress 2 Completed Session Details Trainer Name [PERSON_NAME] # of learn…" at bounding box center [603, 314] width 665 height 513
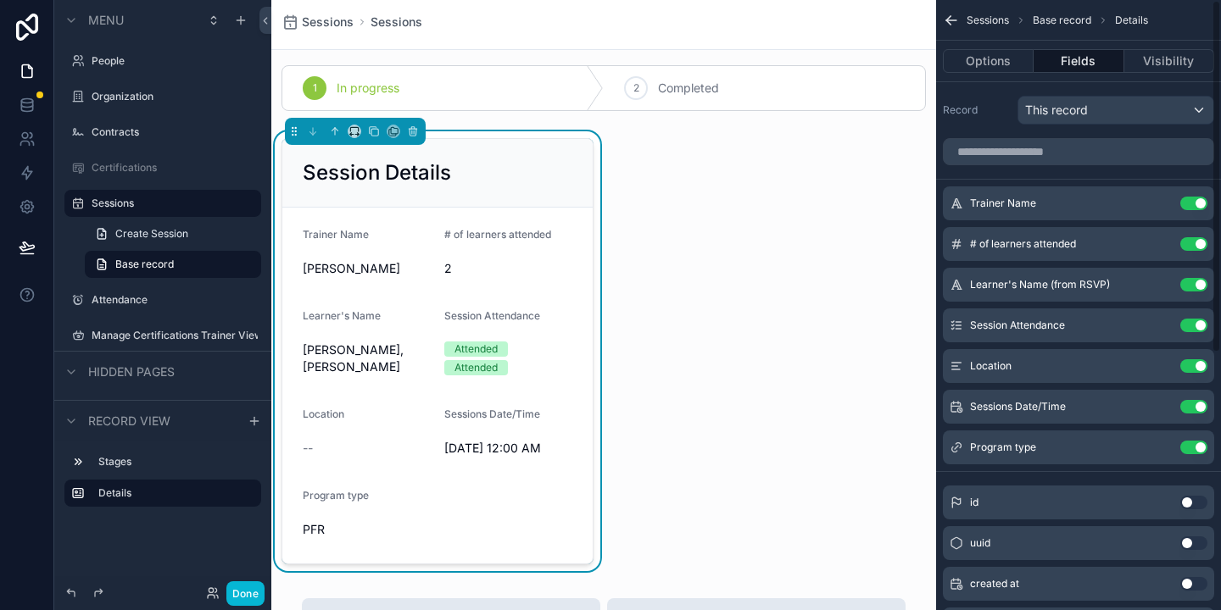
click at [816, 299] on div "1 In progress 2 Completed Session Details Trainer Name [PERSON_NAME] # of learn…" at bounding box center [603, 314] width 665 height 513
click at [25, 70] on icon at bounding box center [27, 71] width 17 height 17
click at [30, 242] on icon at bounding box center [27, 247] width 17 height 17
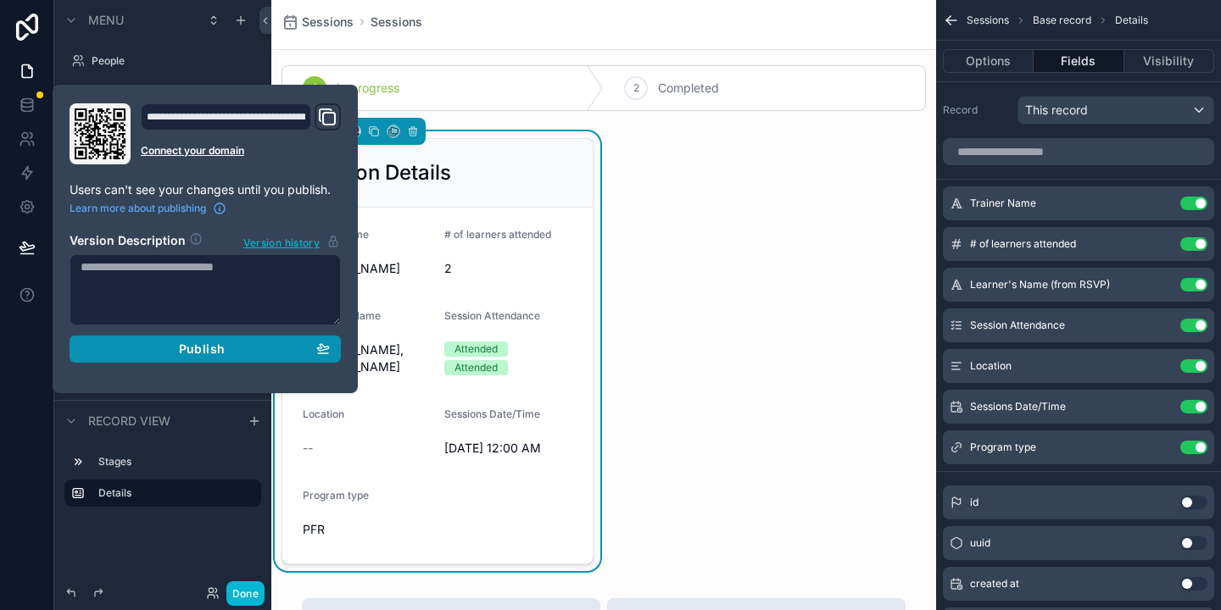
click at [220, 348] on span "Publish" at bounding box center [202, 349] width 46 height 15
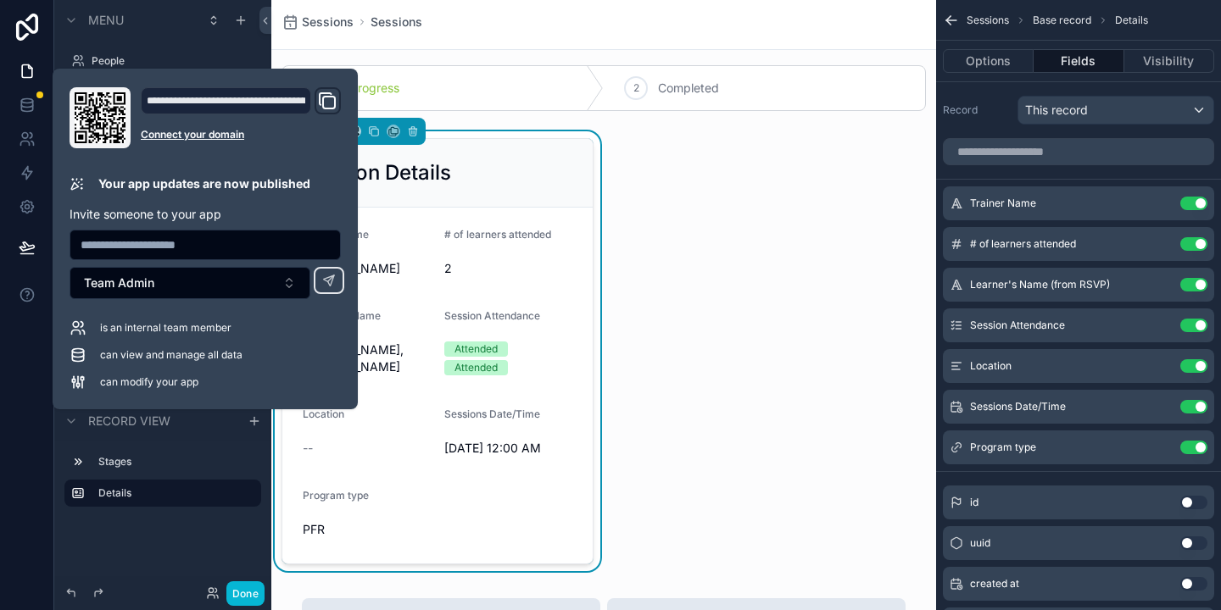
click at [740, 339] on div "1 In progress 2 Completed Session Details Trainer Name [PERSON_NAME] # of learn…" at bounding box center [603, 314] width 665 height 513
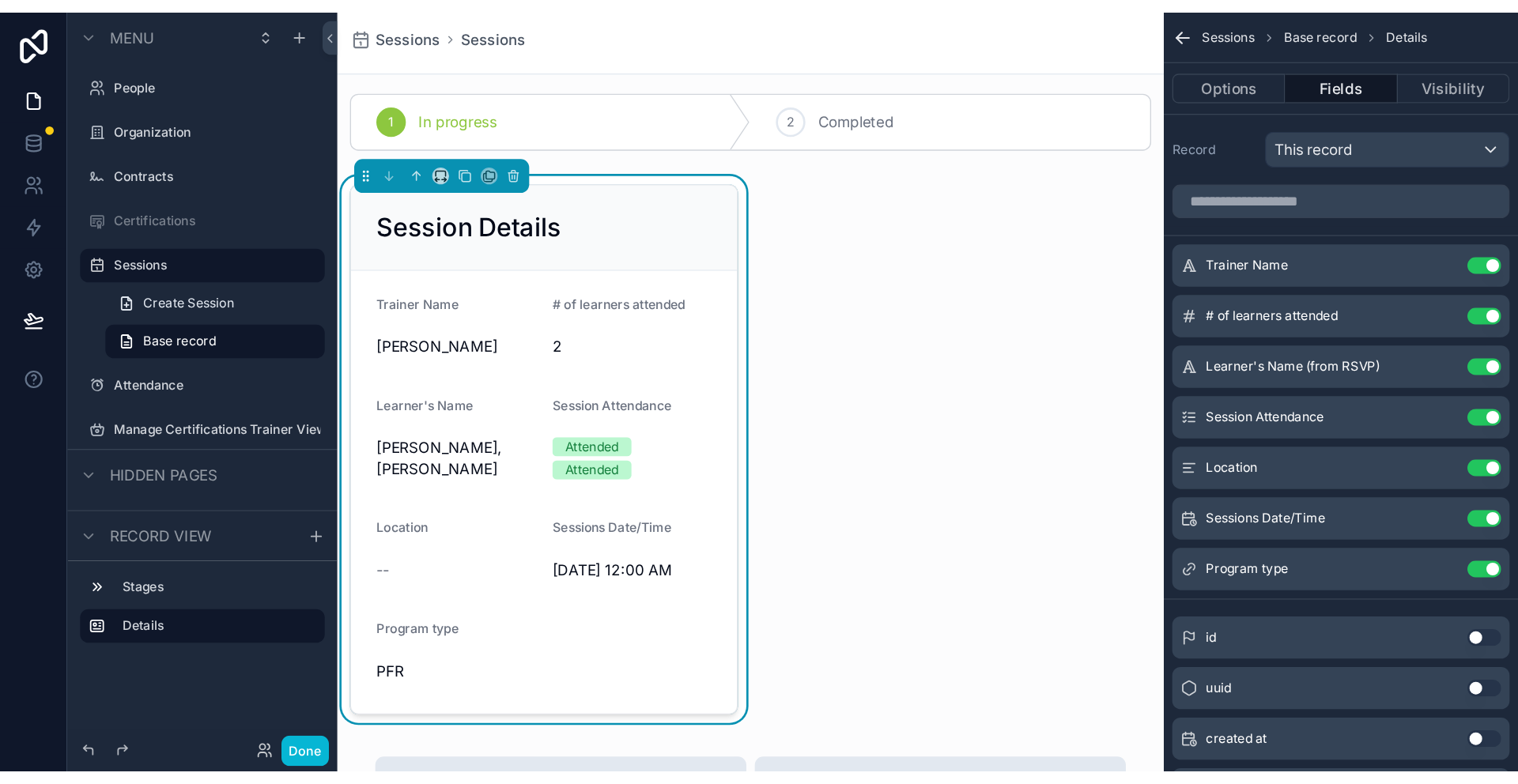
scroll to position [11, 0]
